Goal: Check status: Check status

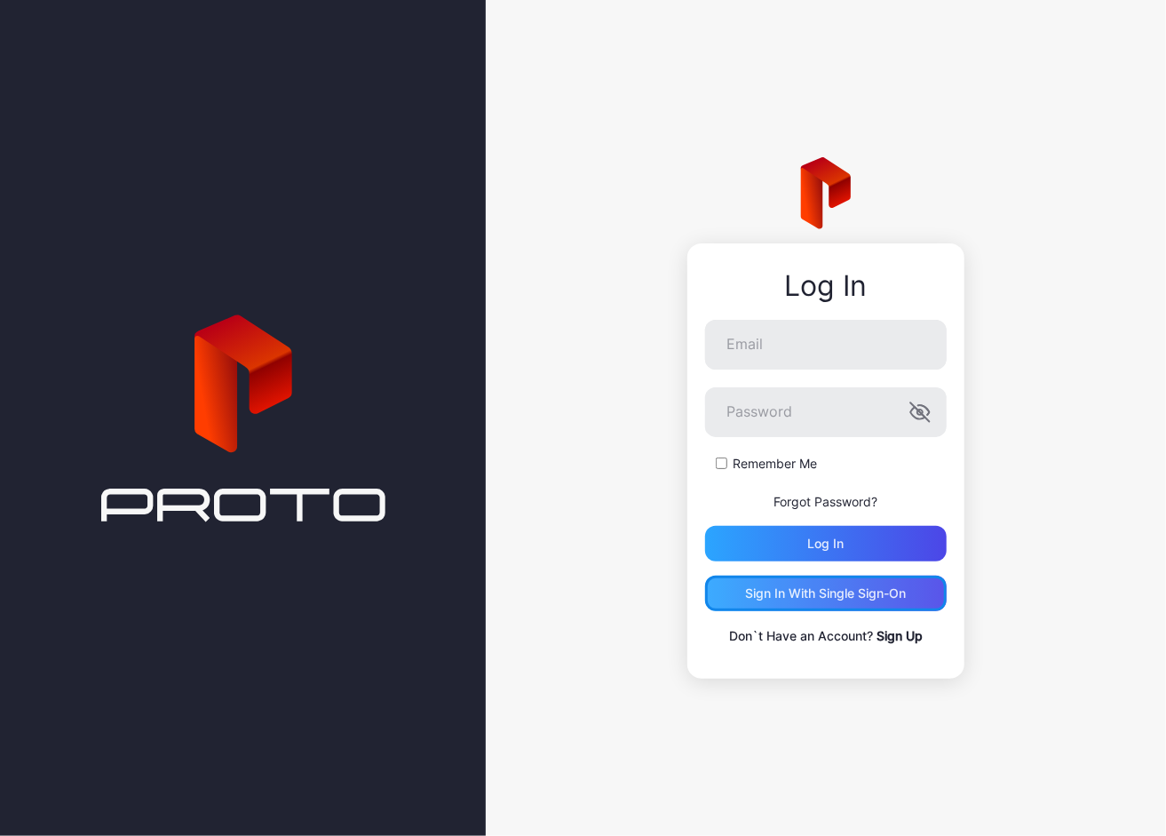
click at [849, 589] on div "Sign in With Single Sign-On" at bounding box center [826, 593] width 161 height 14
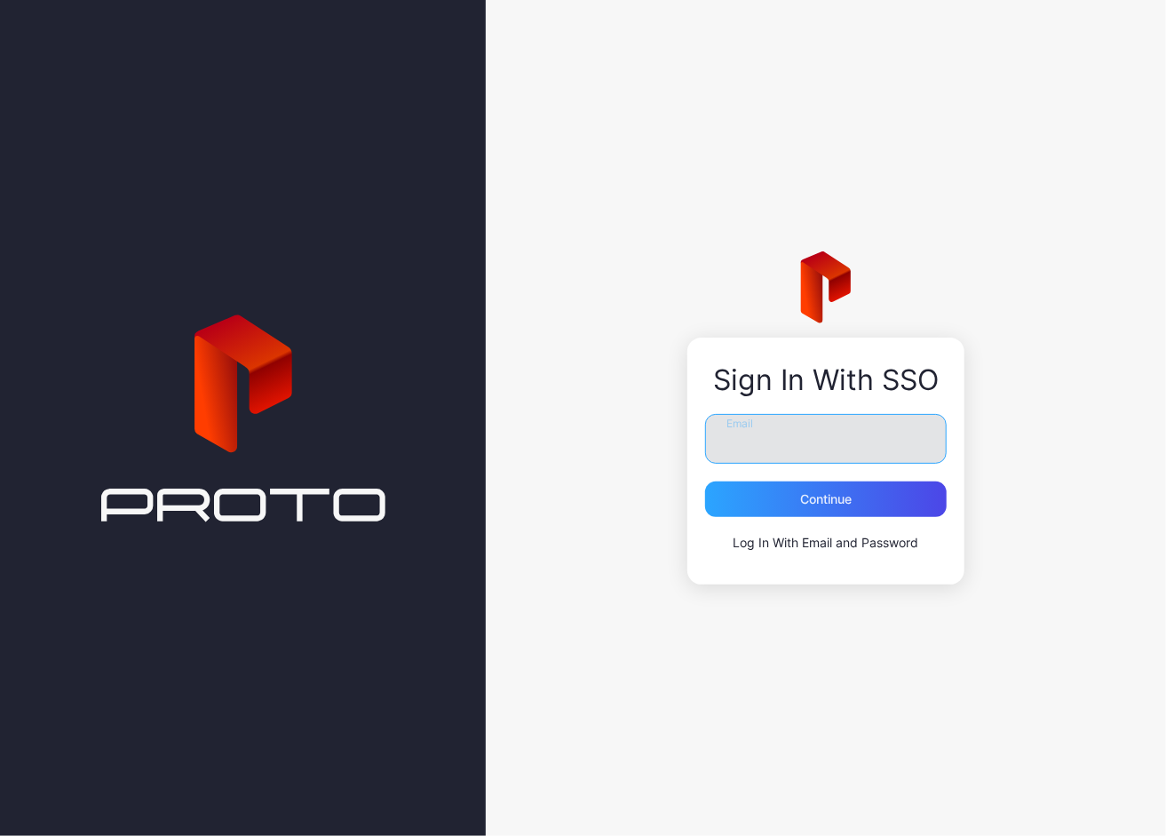
click at [765, 444] on input "Email" at bounding box center [826, 439] width 242 height 50
type input "**********"
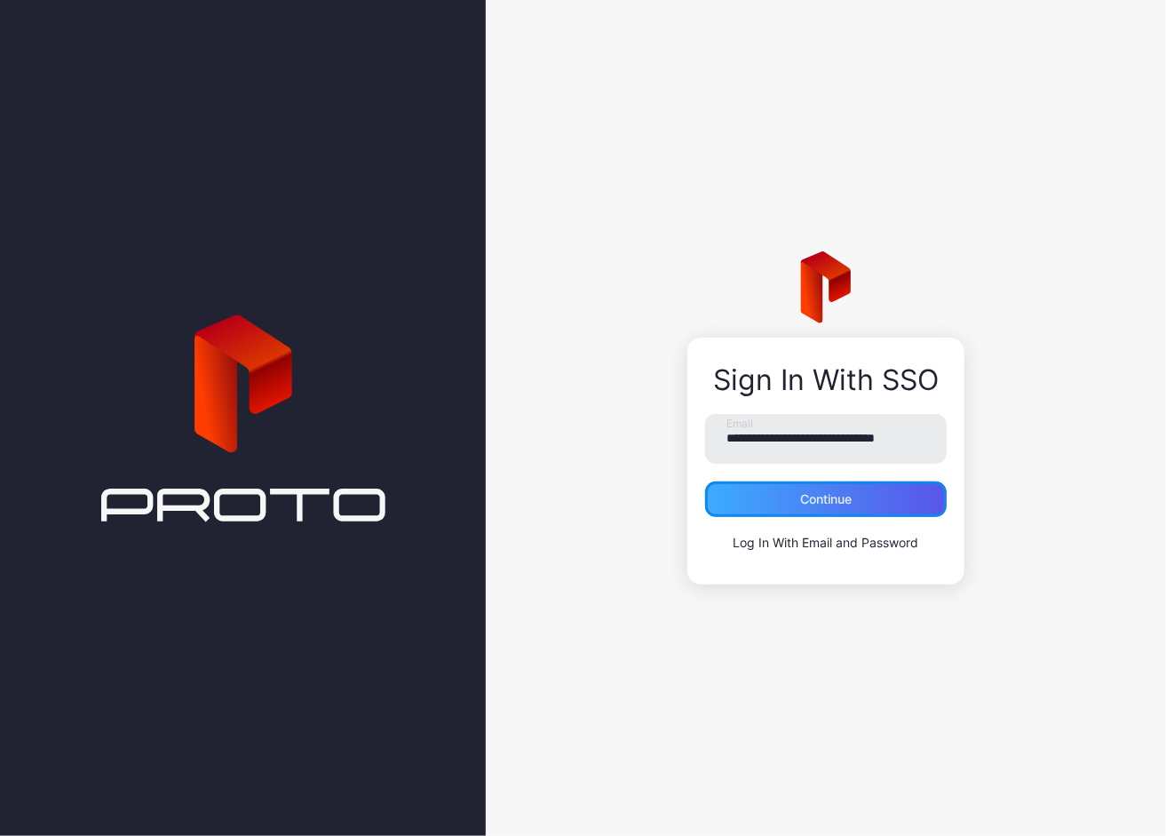
click at [837, 509] on div "Continue" at bounding box center [826, 499] width 242 height 36
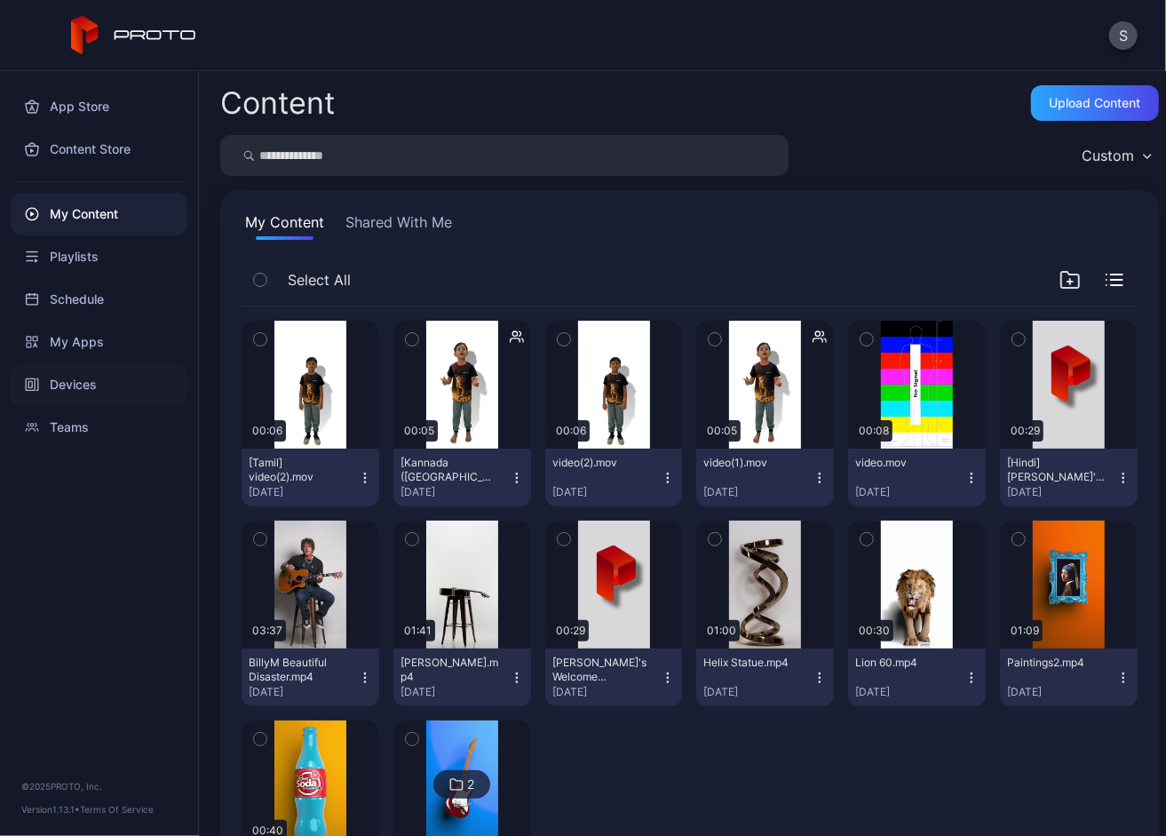
click at [78, 396] on div "Devices" at bounding box center [99, 384] width 177 height 43
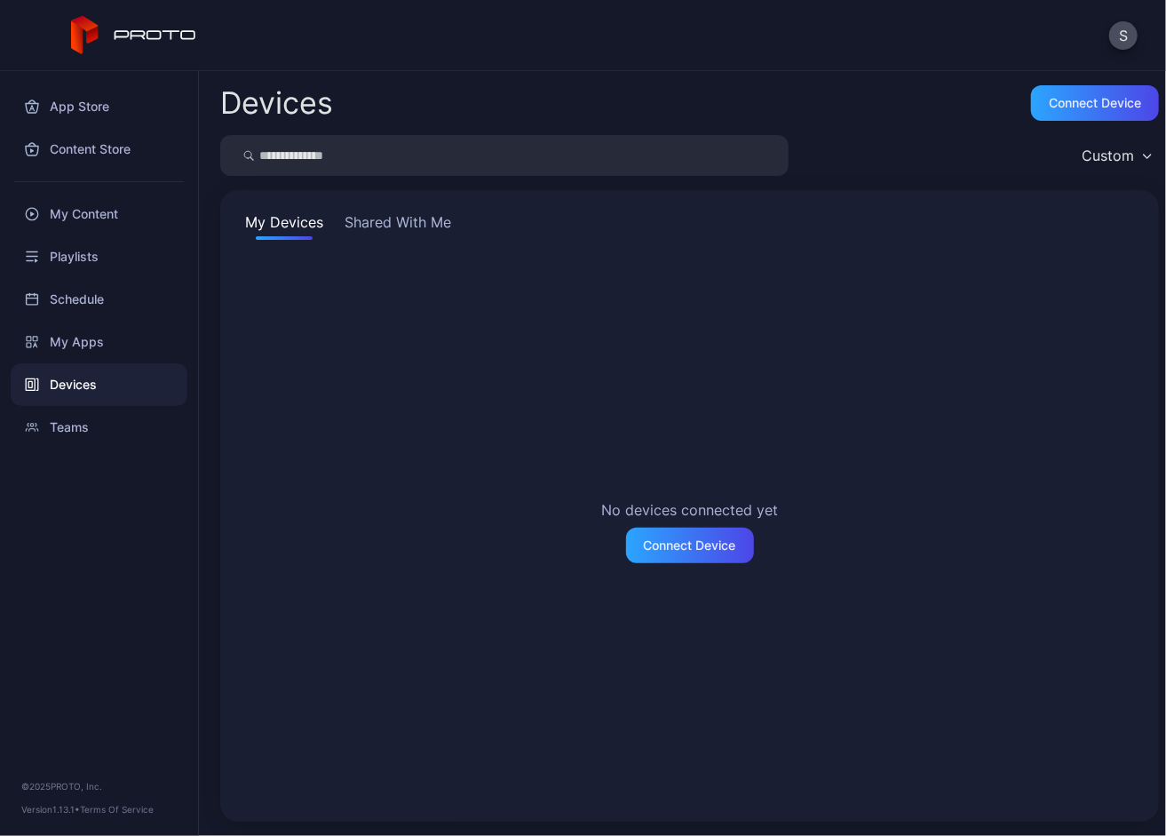
click at [406, 222] on button "Shared With Me" at bounding box center [398, 225] width 114 height 28
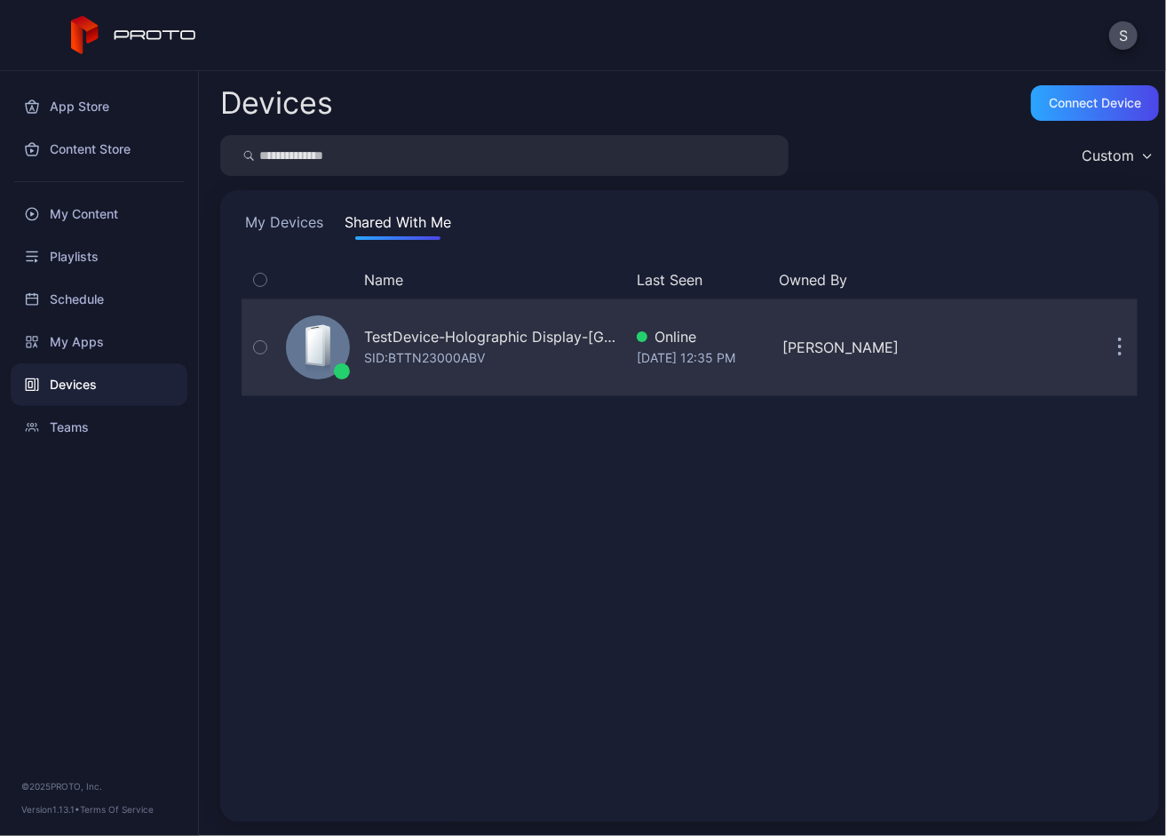
click at [1113, 343] on button "button" at bounding box center [1120, 348] width 36 height 36
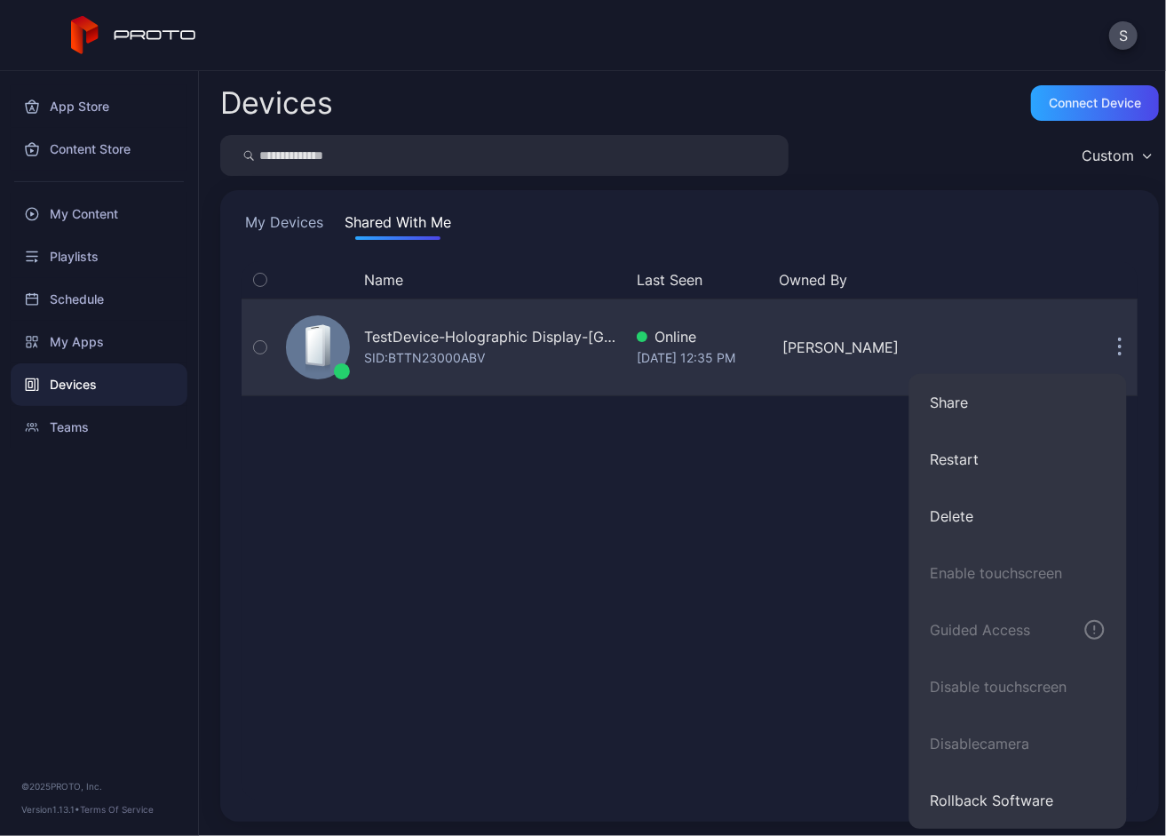
click at [539, 339] on div "TestDevice-Holographic Display-[GEOGRAPHIC_DATA]-500West-Showcase" at bounding box center [493, 336] width 258 height 21
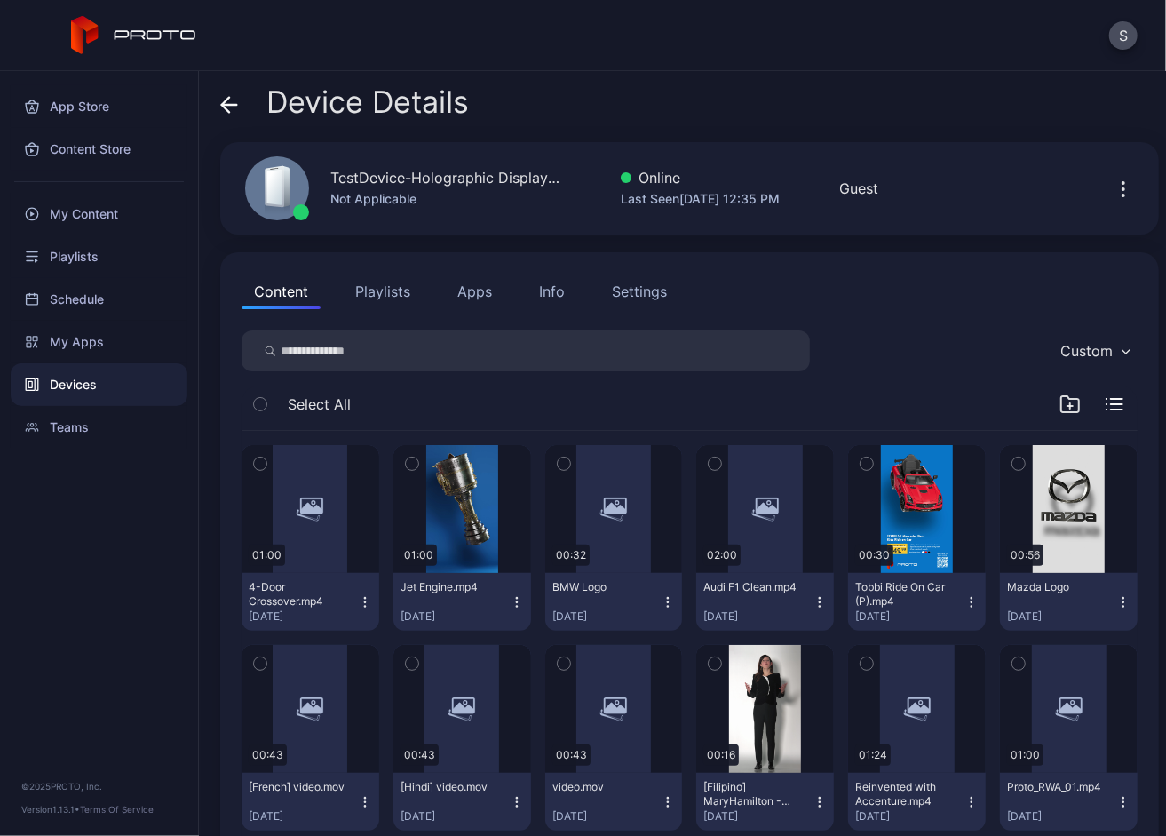
click at [626, 303] on button "Settings" at bounding box center [640, 292] width 80 height 36
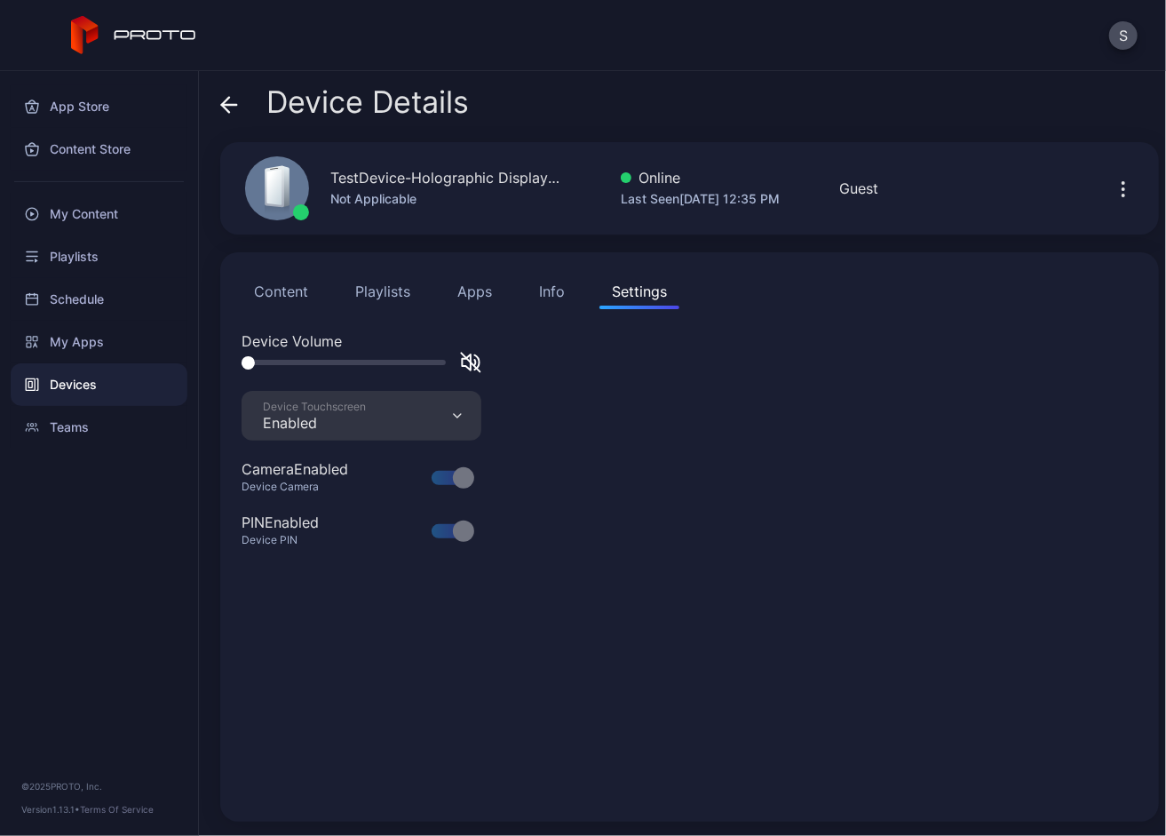
click at [565, 305] on button "Info" at bounding box center [552, 292] width 51 height 36
